Goal: Transaction & Acquisition: Download file/media

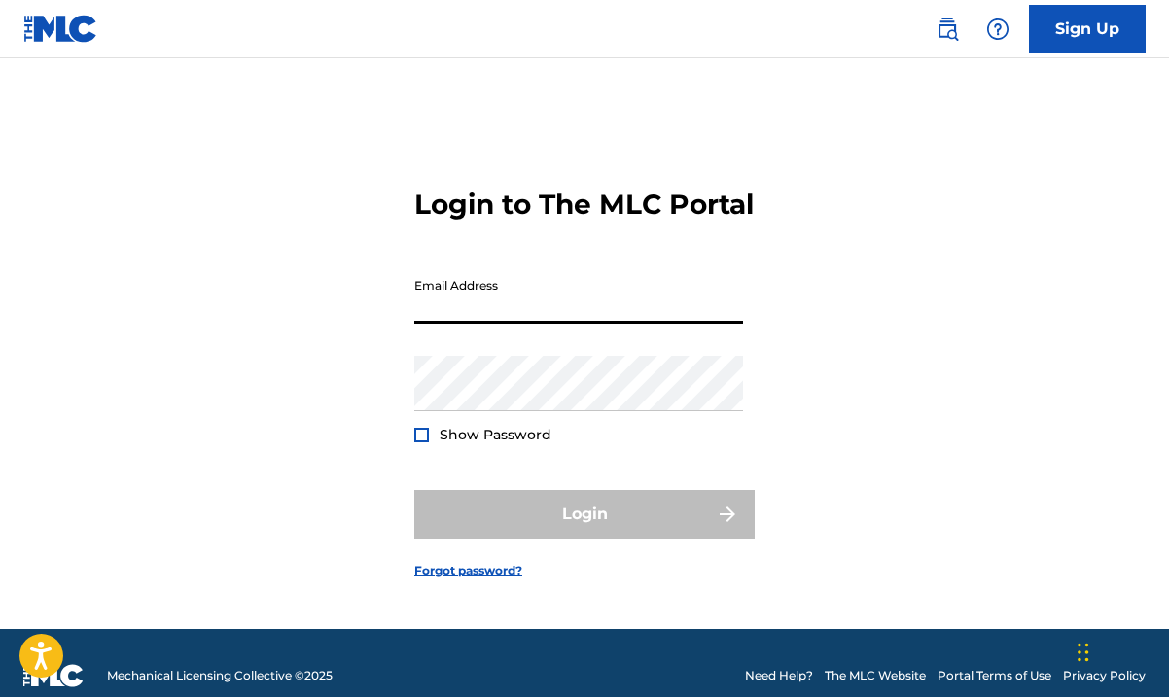
type input "[EMAIL_ADDRESS][DOMAIN_NAME]"
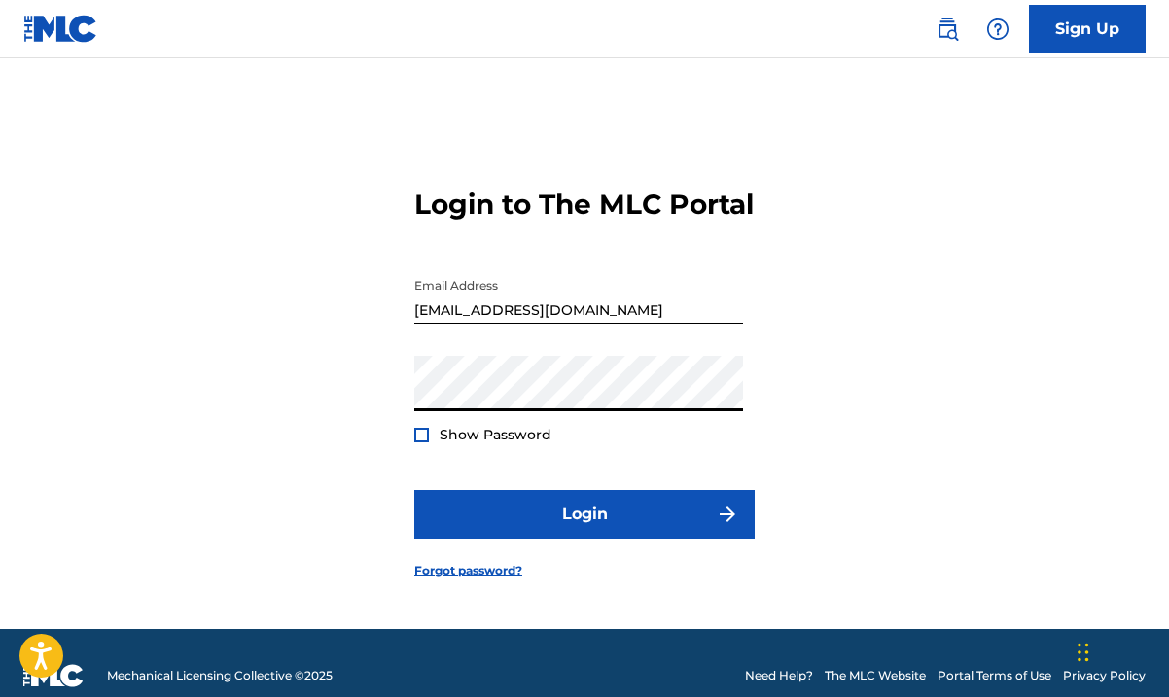
click at [414, 490] on button "Login" at bounding box center [584, 514] width 340 height 49
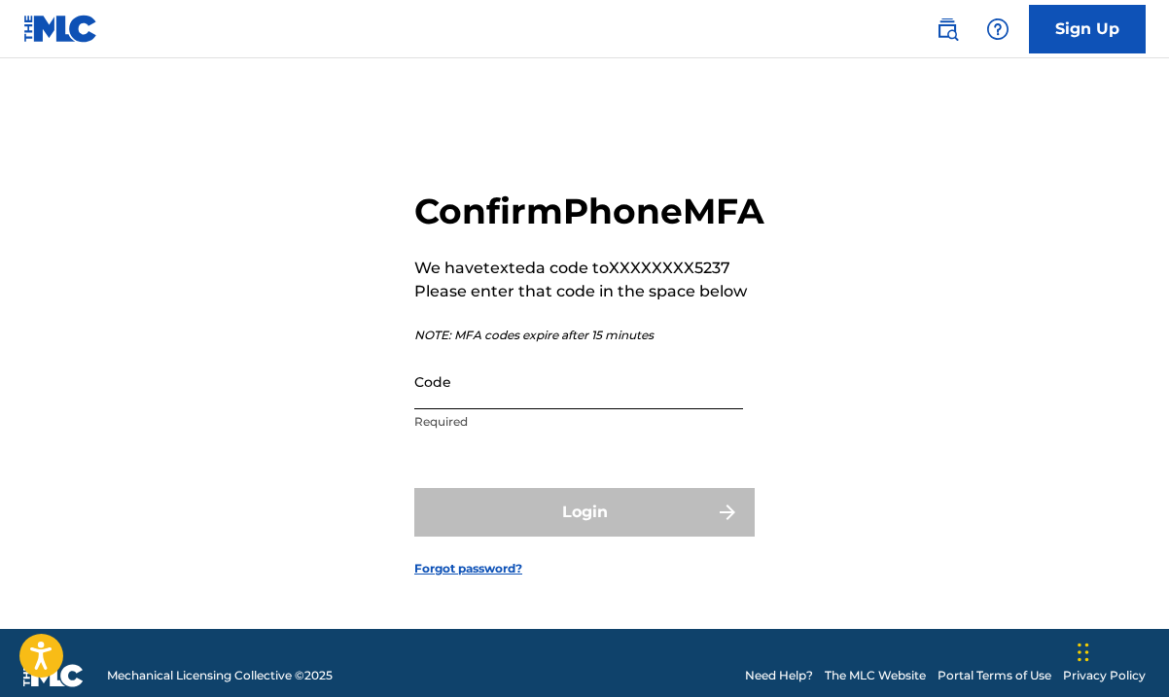
click at [452, 410] on input "Code" at bounding box center [578, 381] width 329 height 55
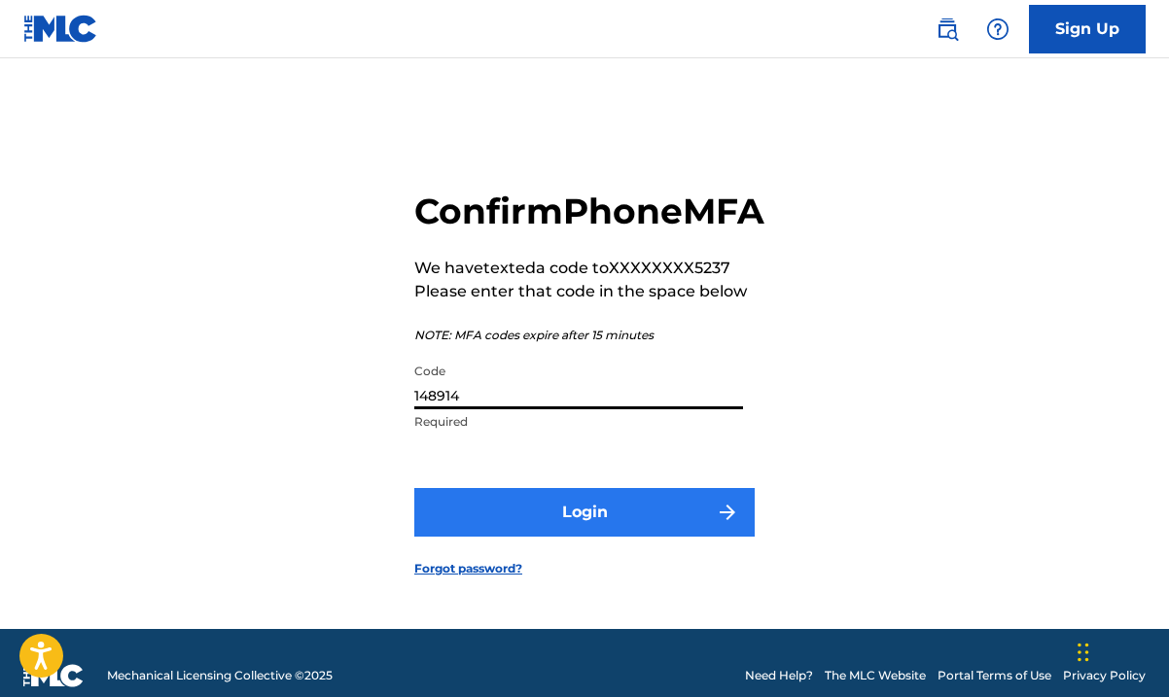
type input "148914"
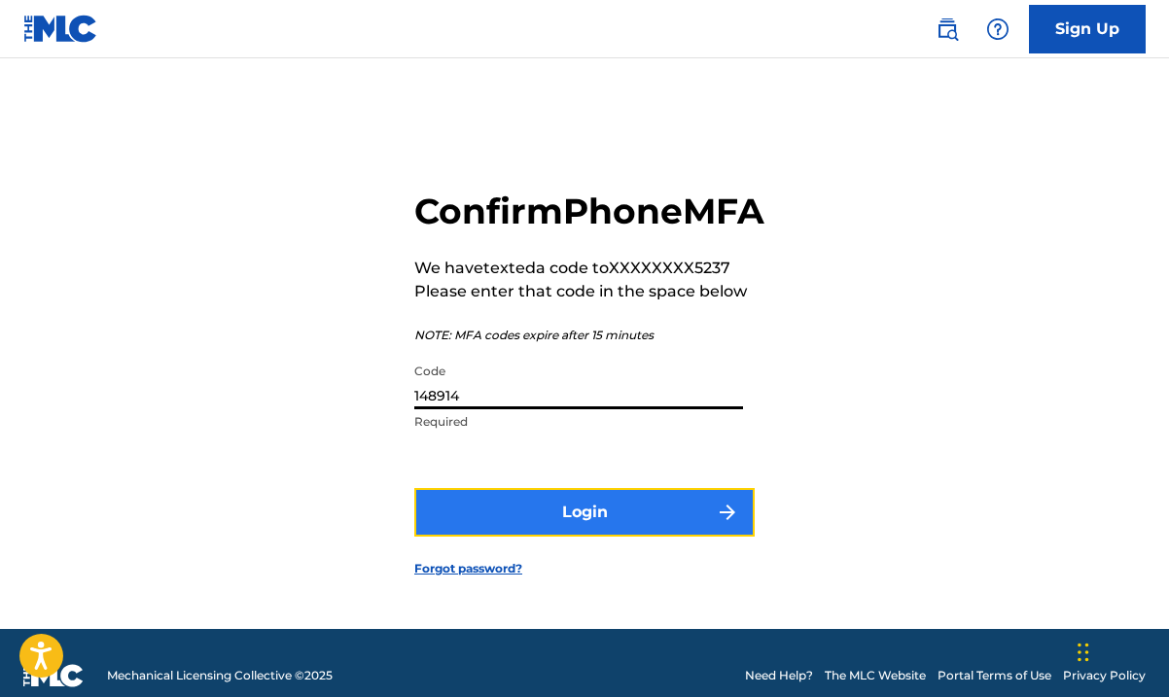
click at [472, 528] on button "Login" at bounding box center [584, 512] width 340 height 49
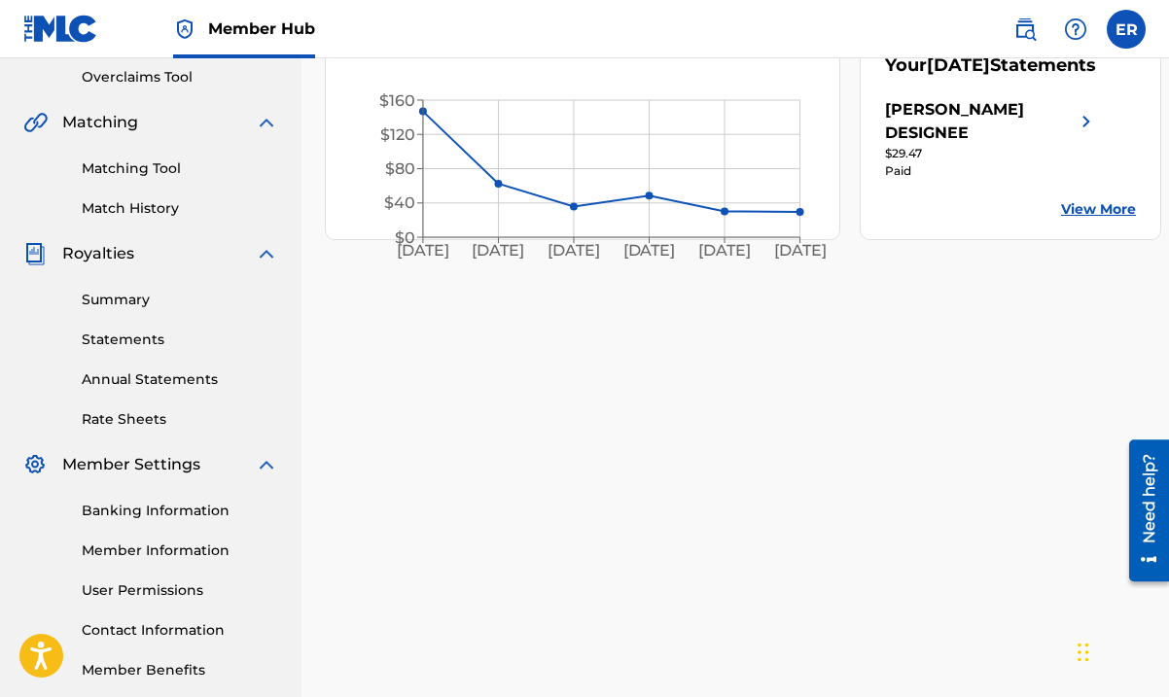
scroll to position [410, 0]
click at [186, 378] on link "Annual Statements" at bounding box center [180, 379] width 197 height 20
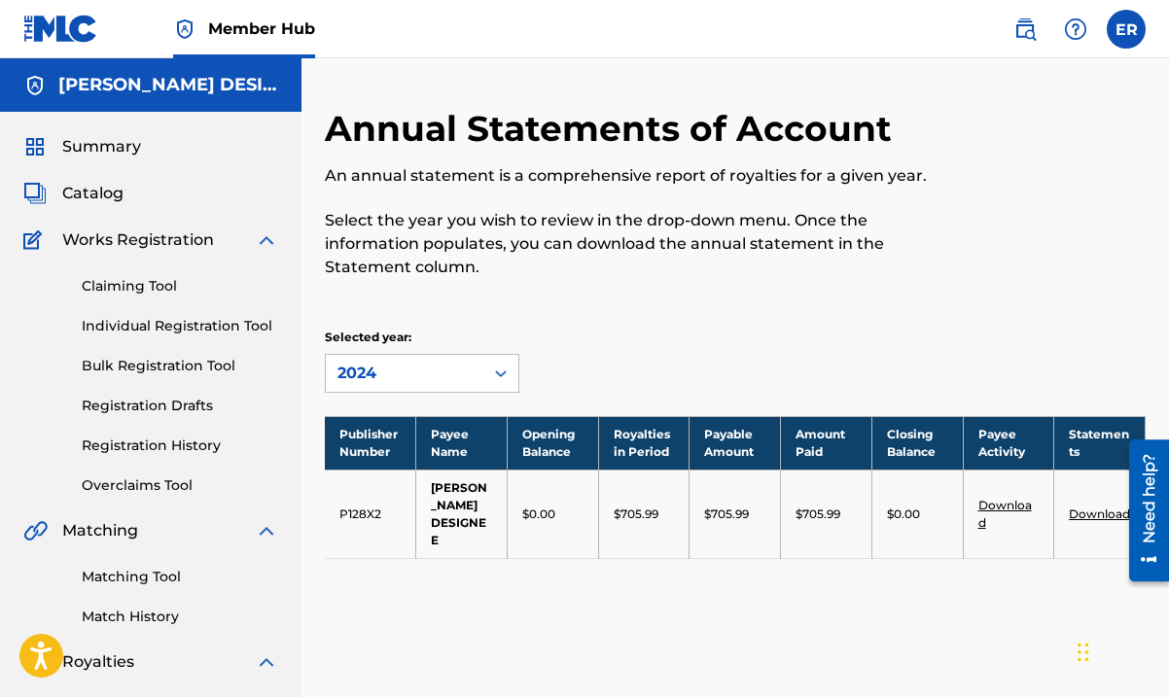
click at [1092, 512] on link "Download" at bounding box center [1099, 514] width 61 height 15
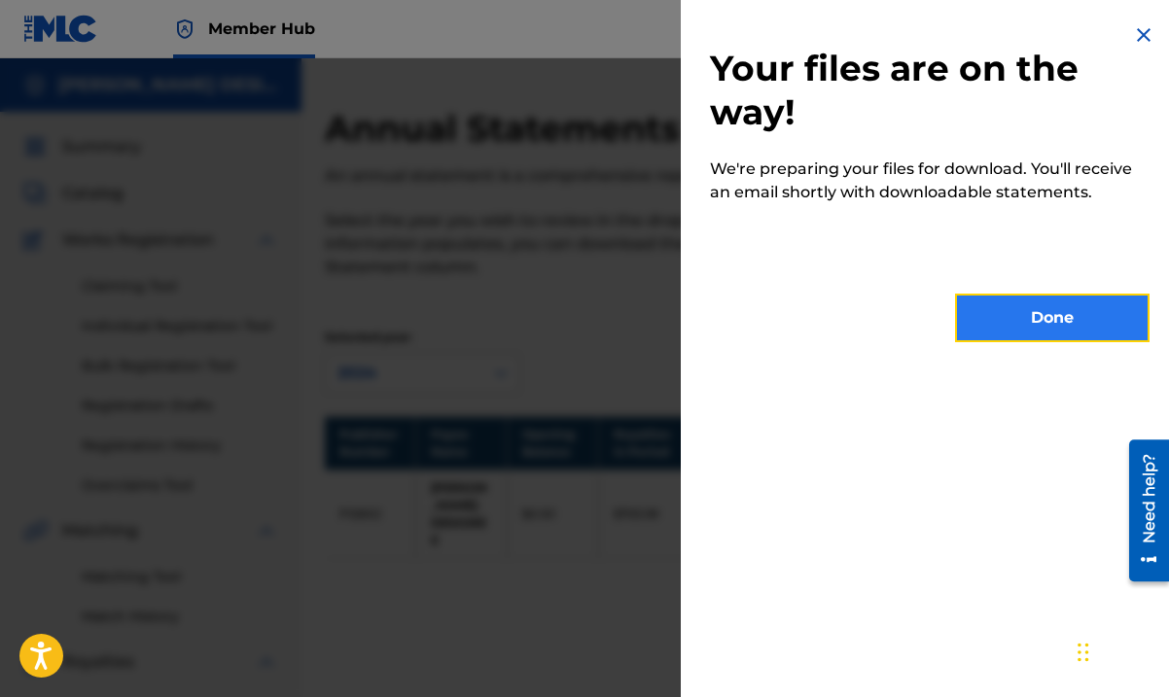
click at [1018, 312] on button "Done" at bounding box center [1052, 318] width 195 height 49
